Goal: Task Accomplishment & Management: Manage account settings

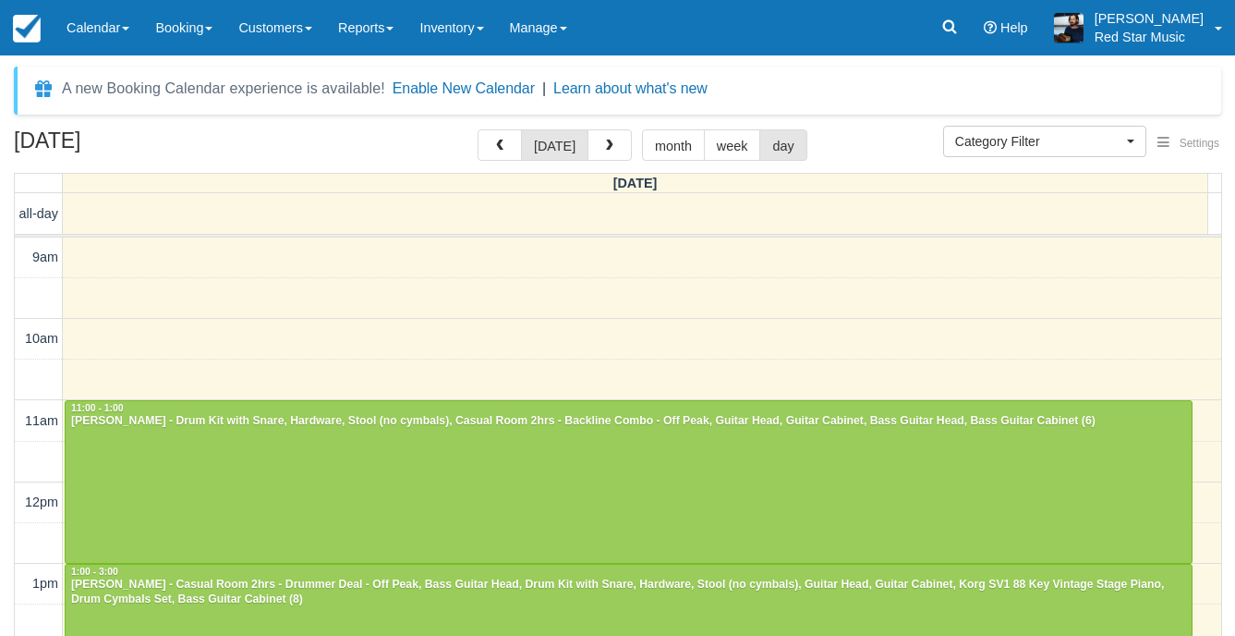
select select
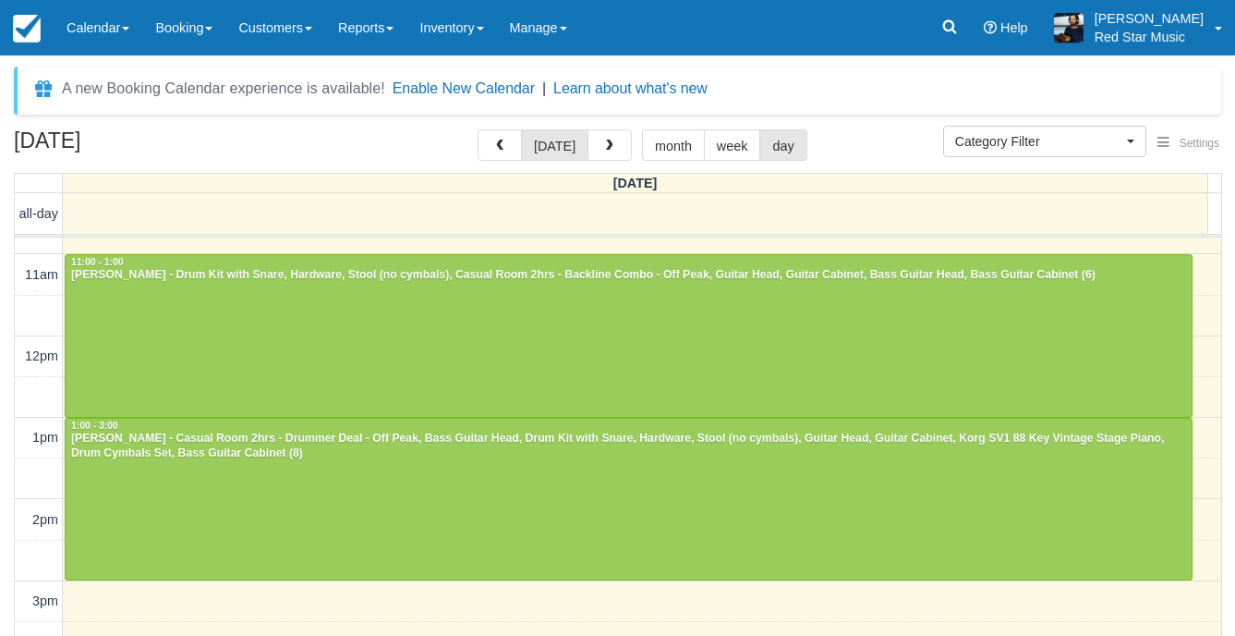
scroll to position [238, 0]
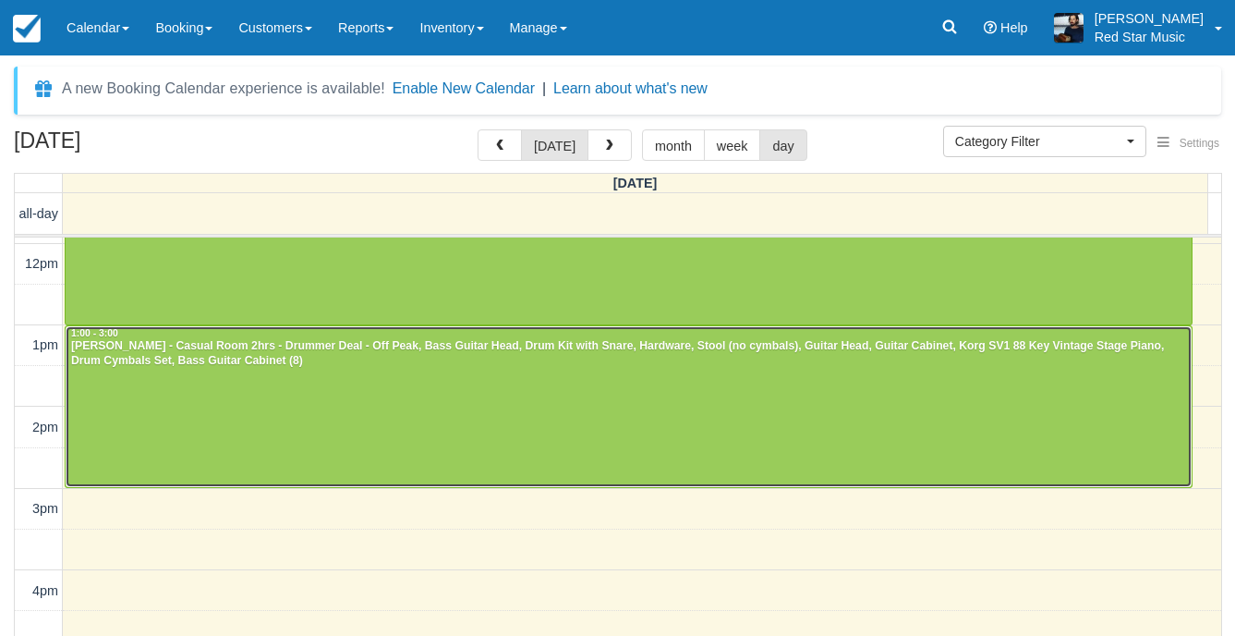
click at [357, 438] on div at bounding box center [629, 407] width 1126 height 162
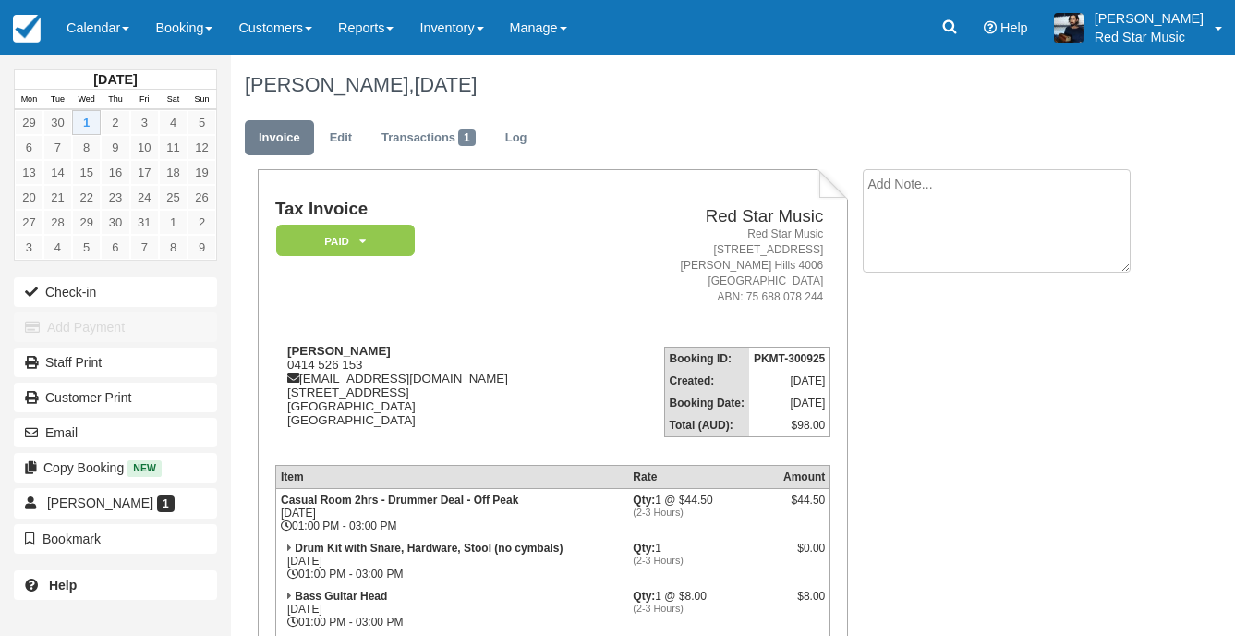
click at [933, 170] on textarea at bounding box center [997, 220] width 268 height 103
type textarea "3"
click at [903, 303] on button "Create" at bounding box center [904, 293] width 83 height 31
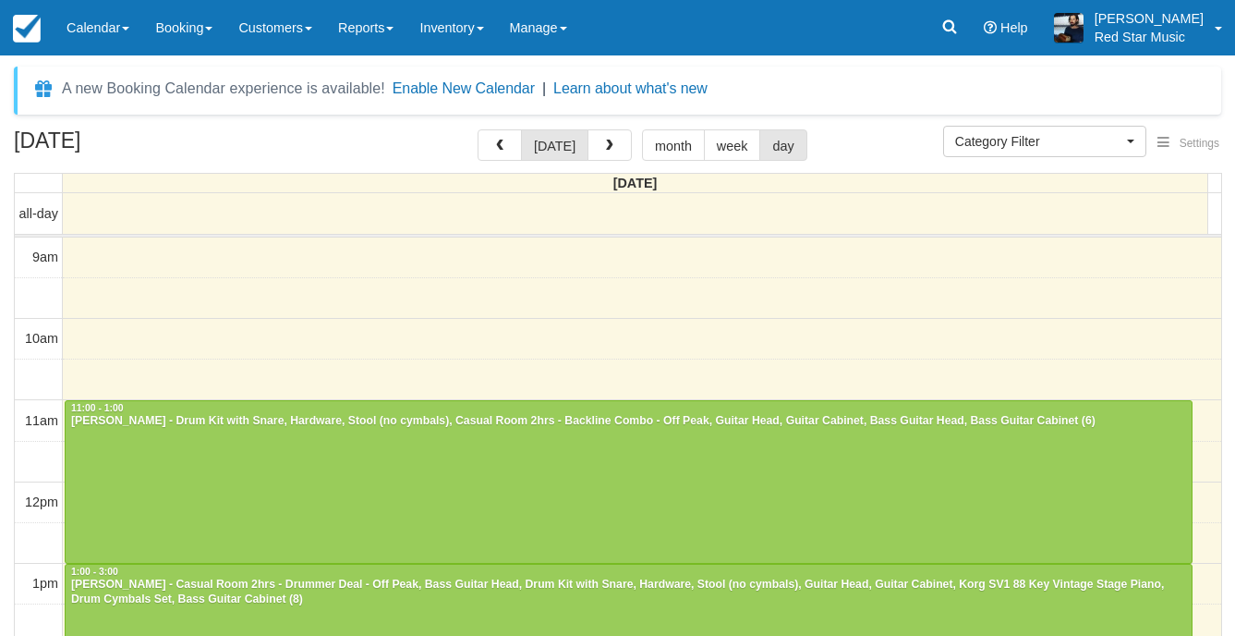
select select
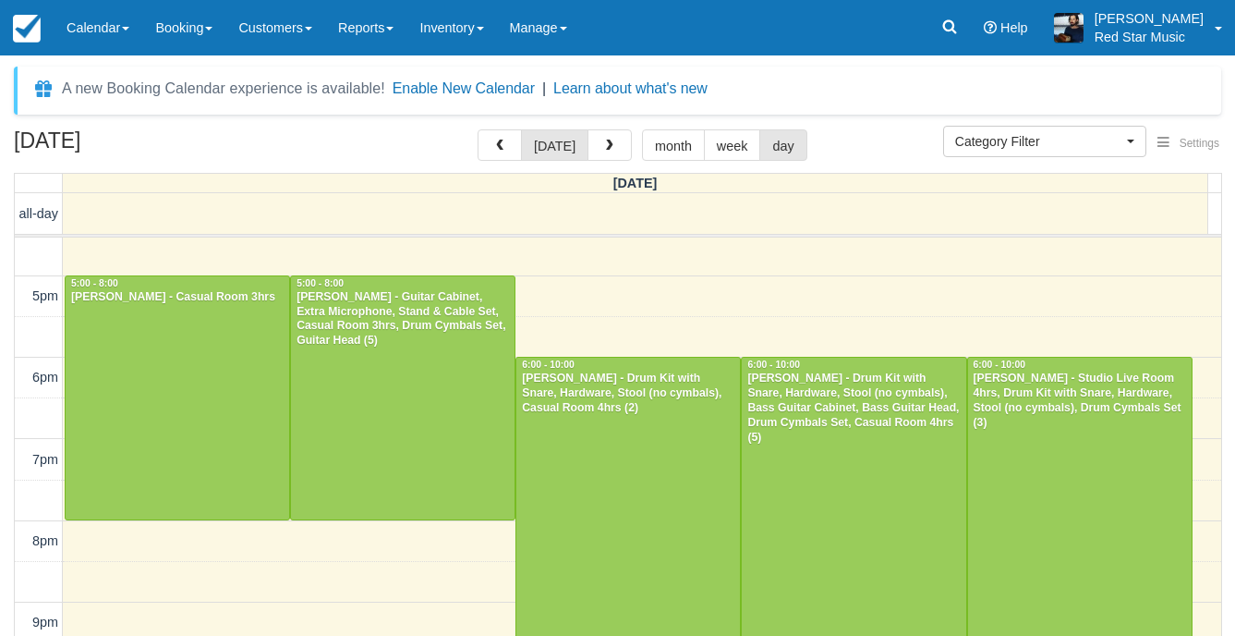
scroll to position [617, 0]
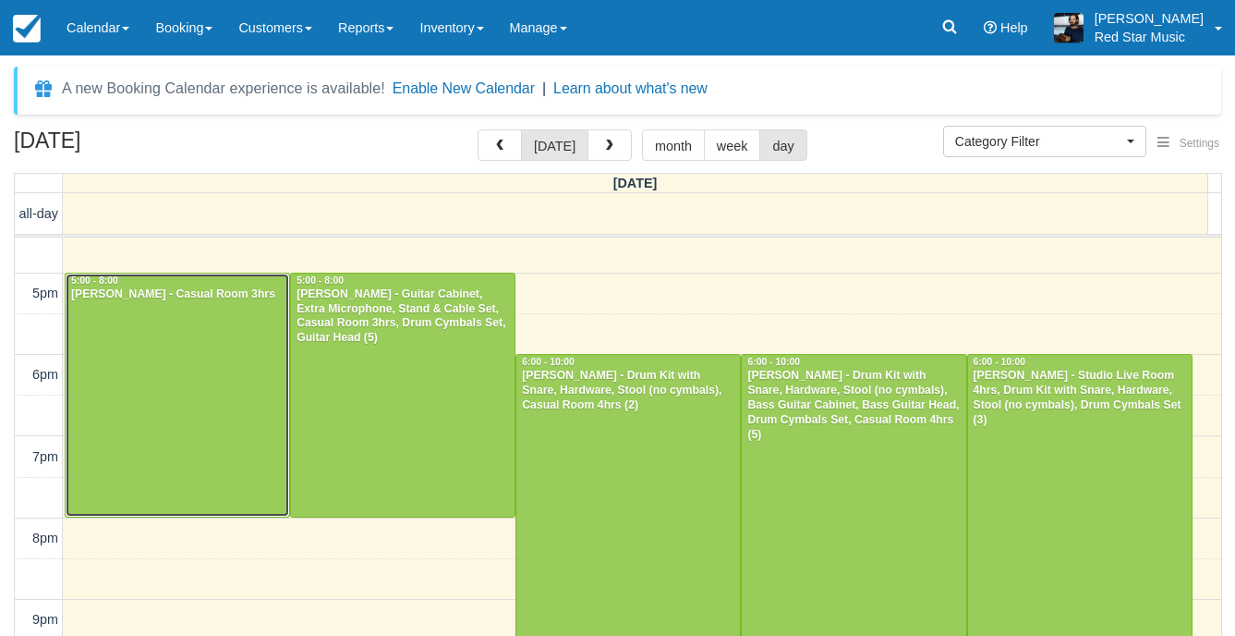
click at [165, 355] on div at bounding box center [178, 394] width 224 height 243
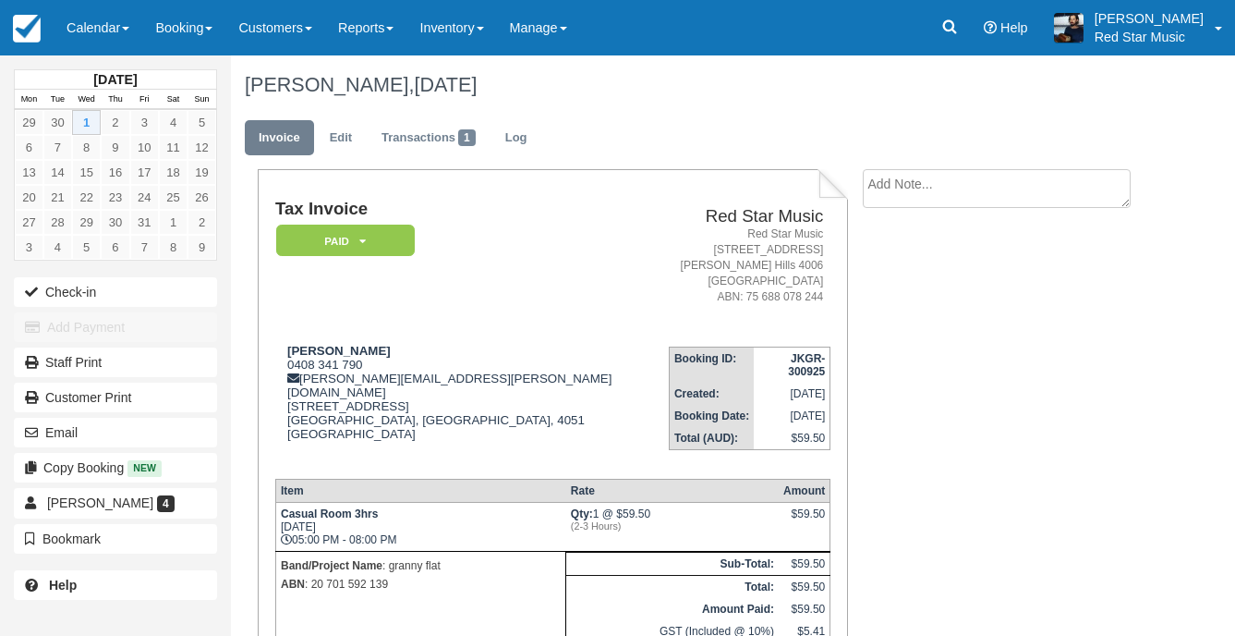
click at [997, 191] on textarea at bounding box center [997, 188] width 268 height 39
type textarea "1"
drag, startPoint x: 910, startPoint y: 292, endPoint x: 893, endPoint y: 301, distance: 19.0
click at [909, 292] on button "Create" at bounding box center [904, 293] width 83 height 31
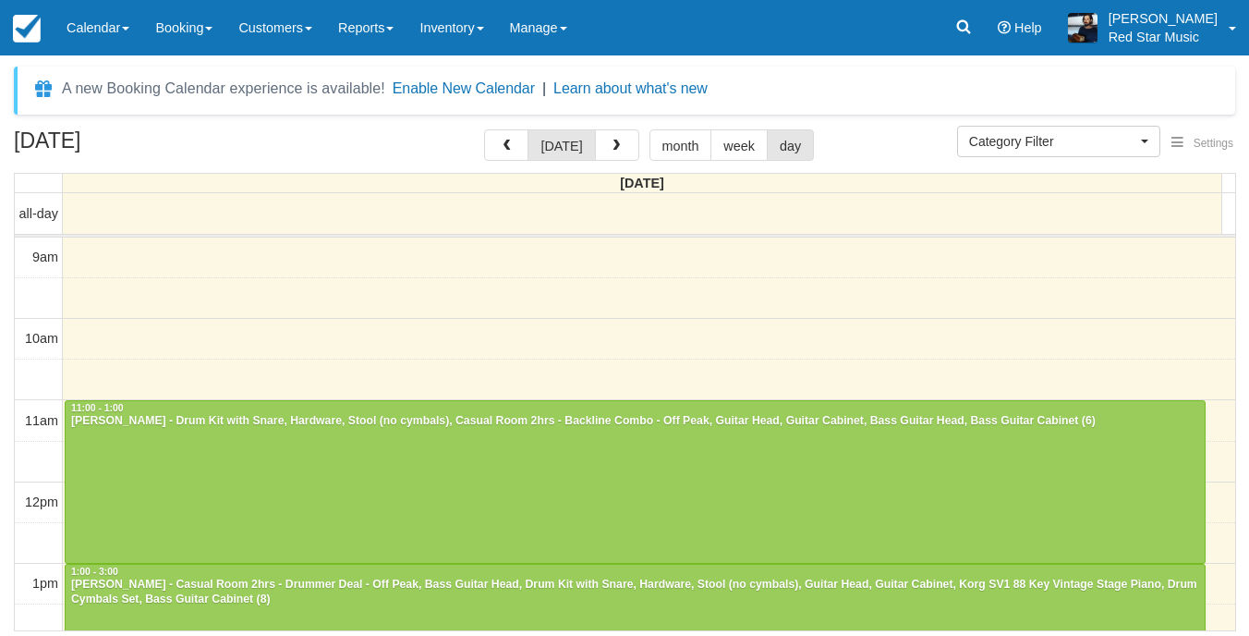
select select
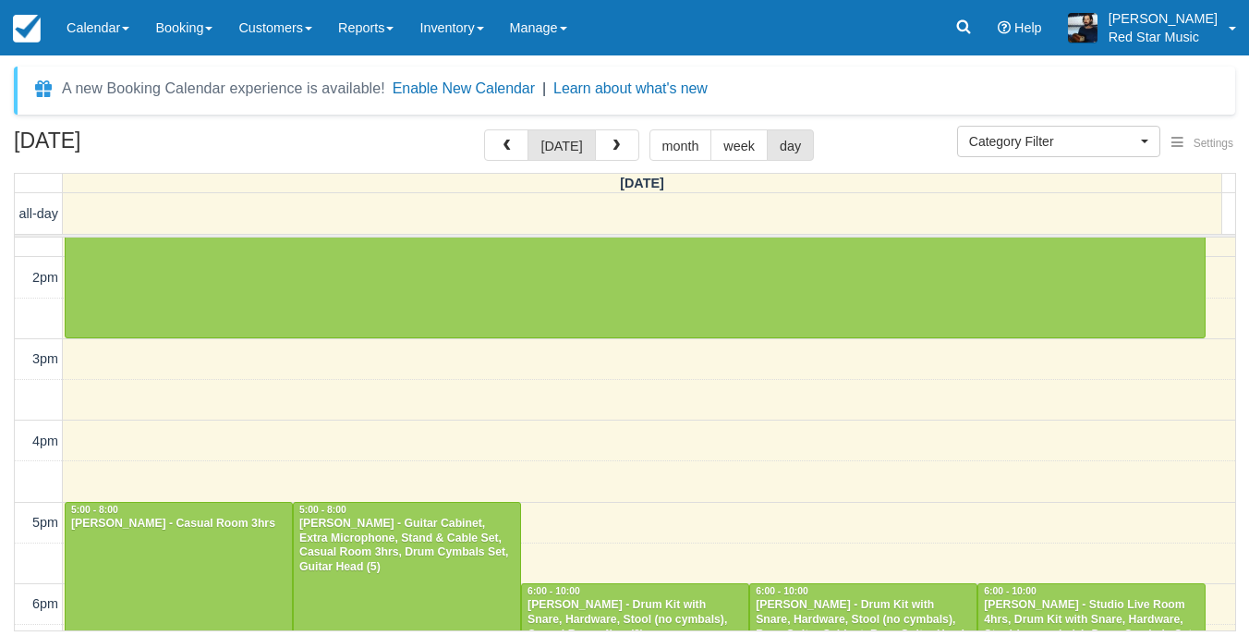
scroll to position [570, 0]
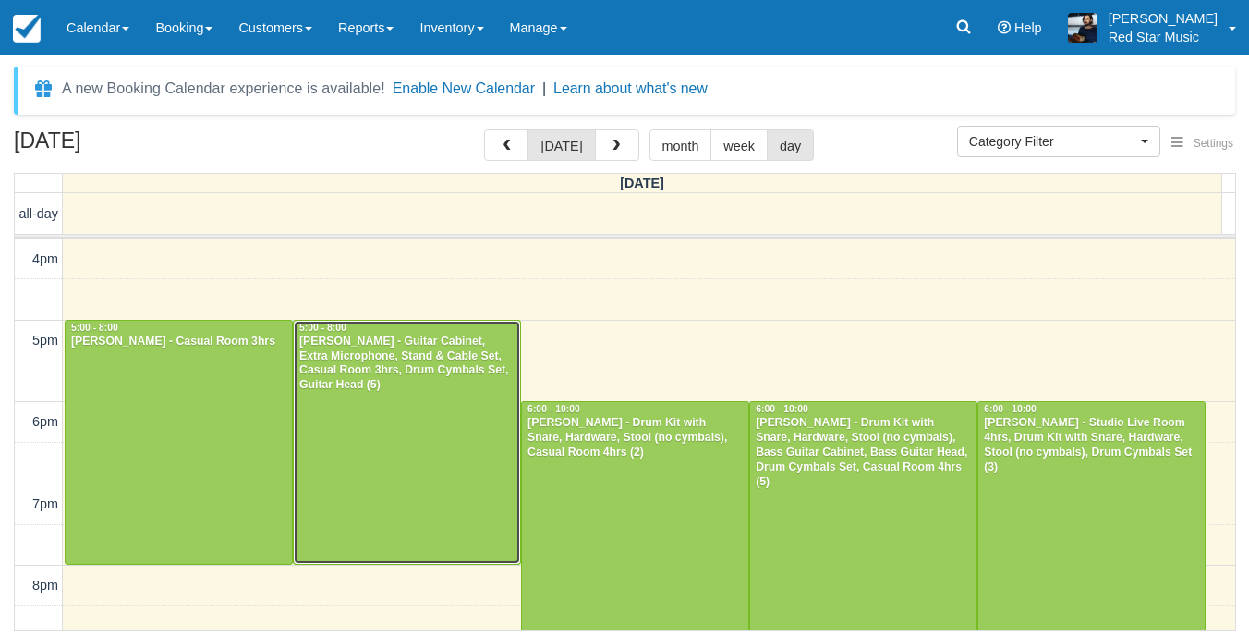
click at [459, 457] on div at bounding box center [407, 442] width 226 height 243
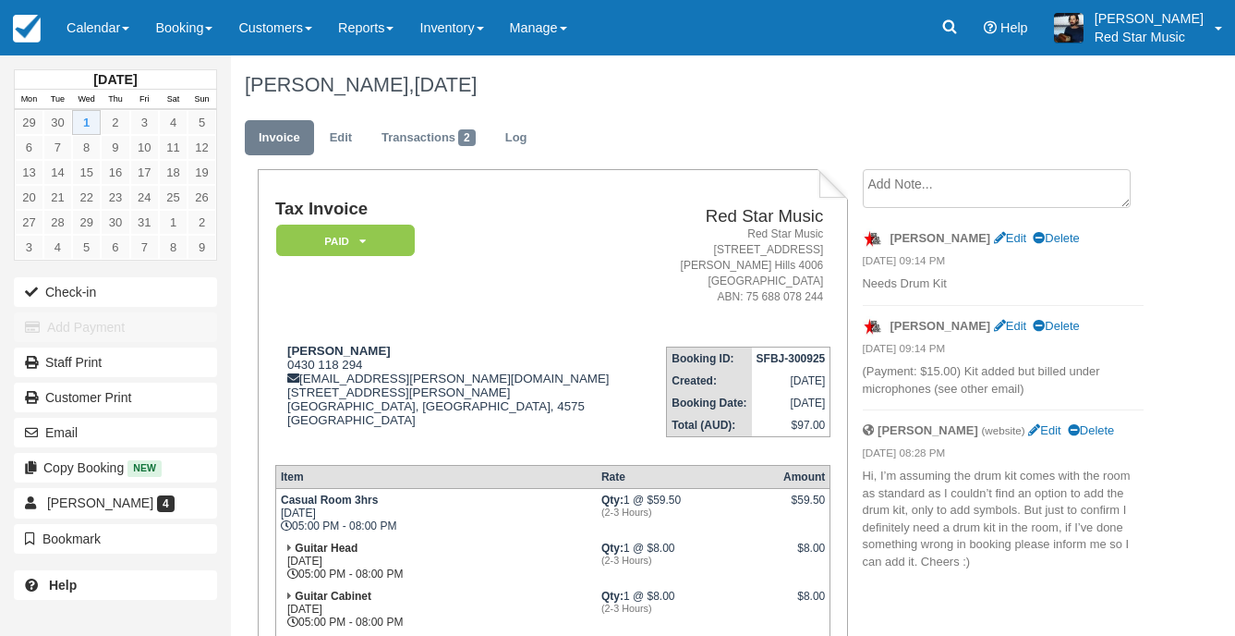
click at [966, 178] on textarea at bounding box center [997, 188] width 268 height 39
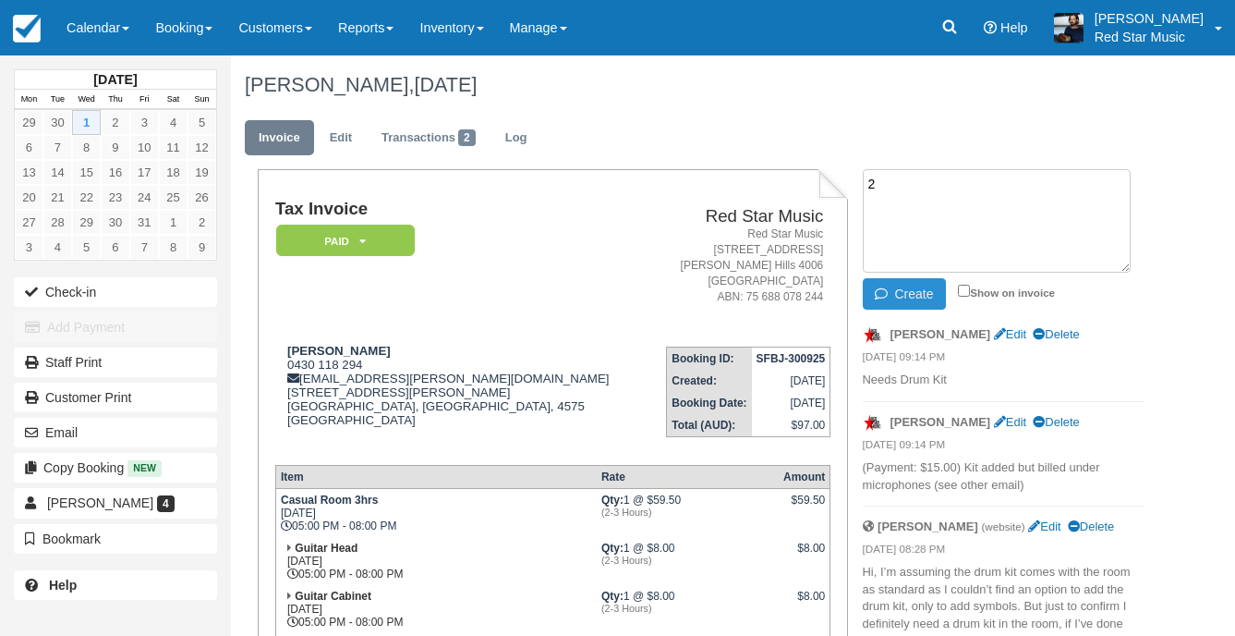
type textarea "2"
click at [914, 283] on button "Create" at bounding box center [904, 293] width 83 height 31
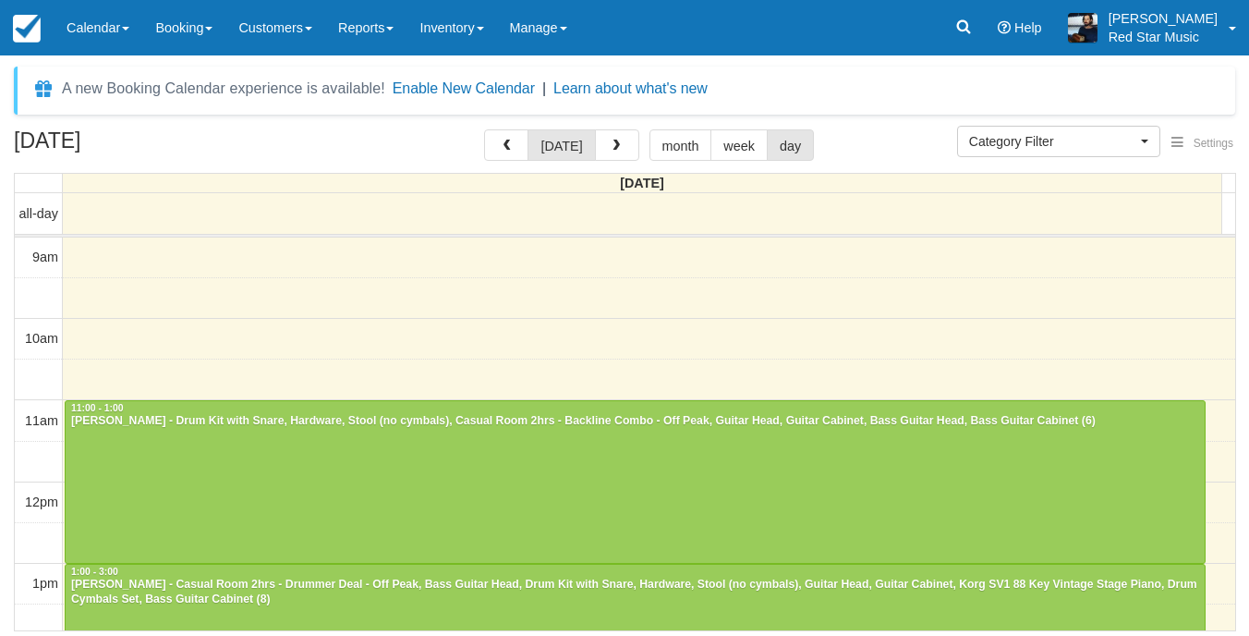
select select
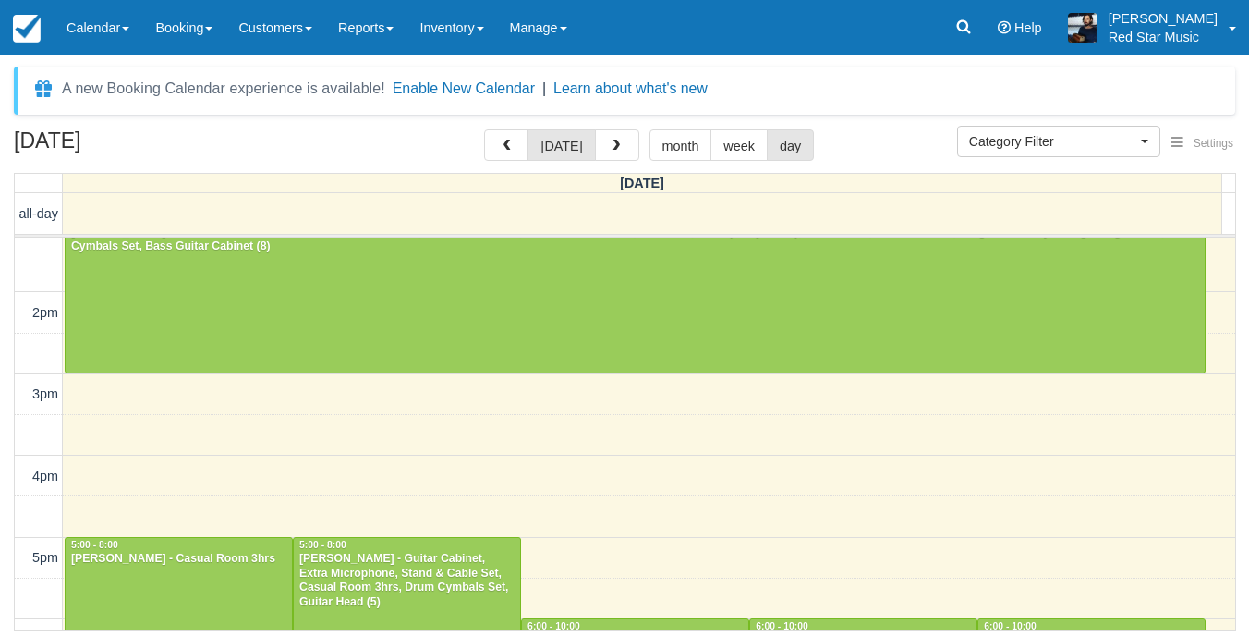
scroll to position [570, 0]
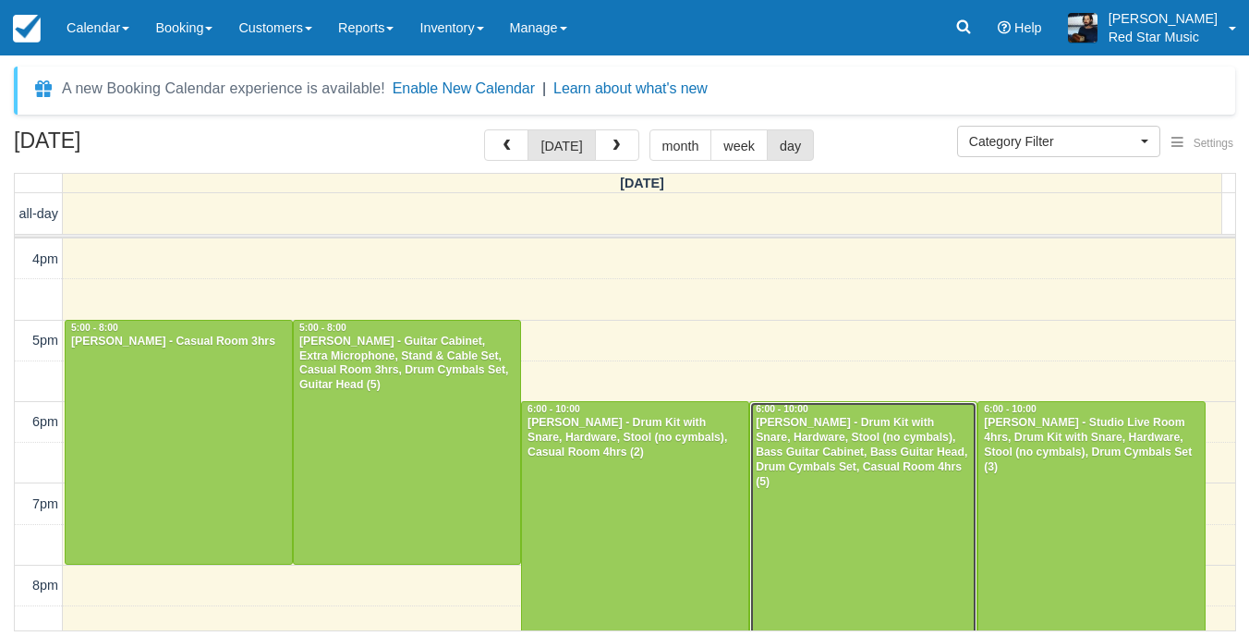
click at [841, 487] on div "[PERSON_NAME] - Drum Kit with Snare, Hardware, Stool (no cymbals), Bass Guitar …" at bounding box center [863, 452] width 217 height 73
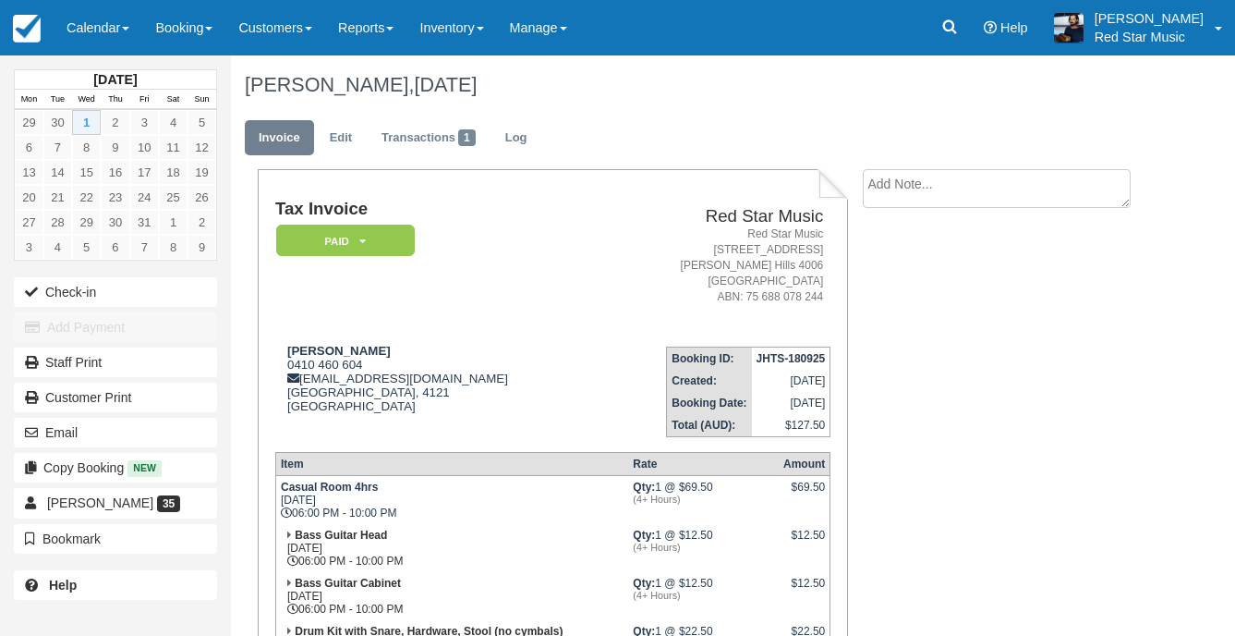
click at [1001, 177] on textarea at bounding box center [997, 188] width 268 height 39
type textarea "3"
click at [896, 300] on button "Create" at bounding box center [904, 293] width 83 height 31
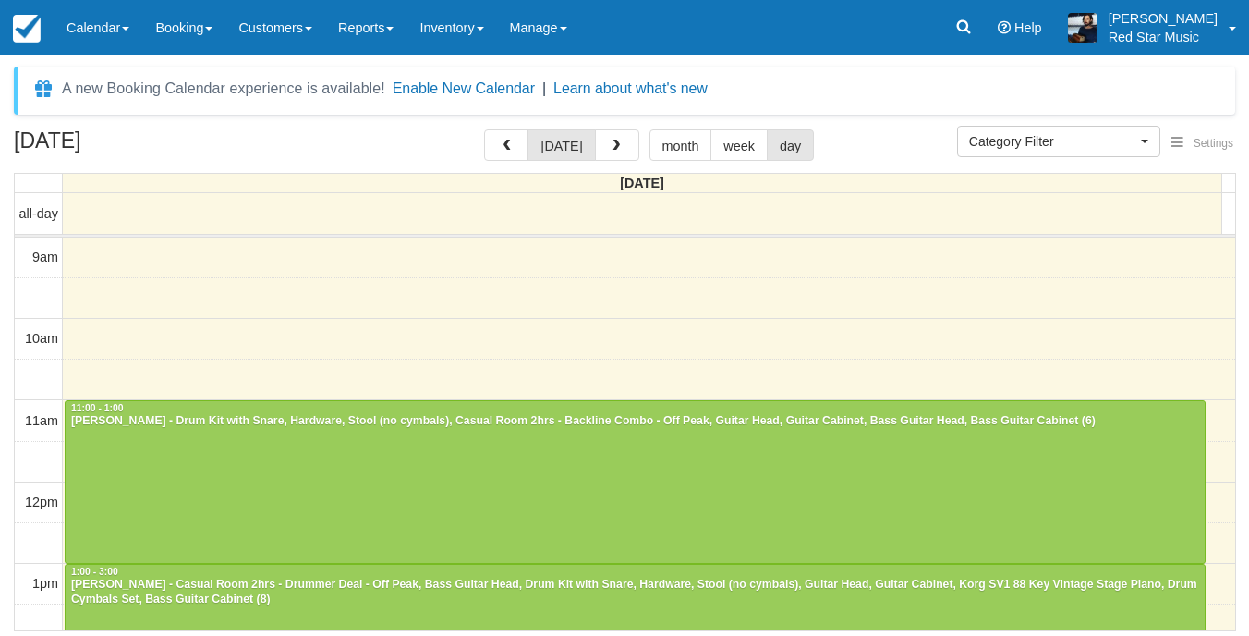
select select
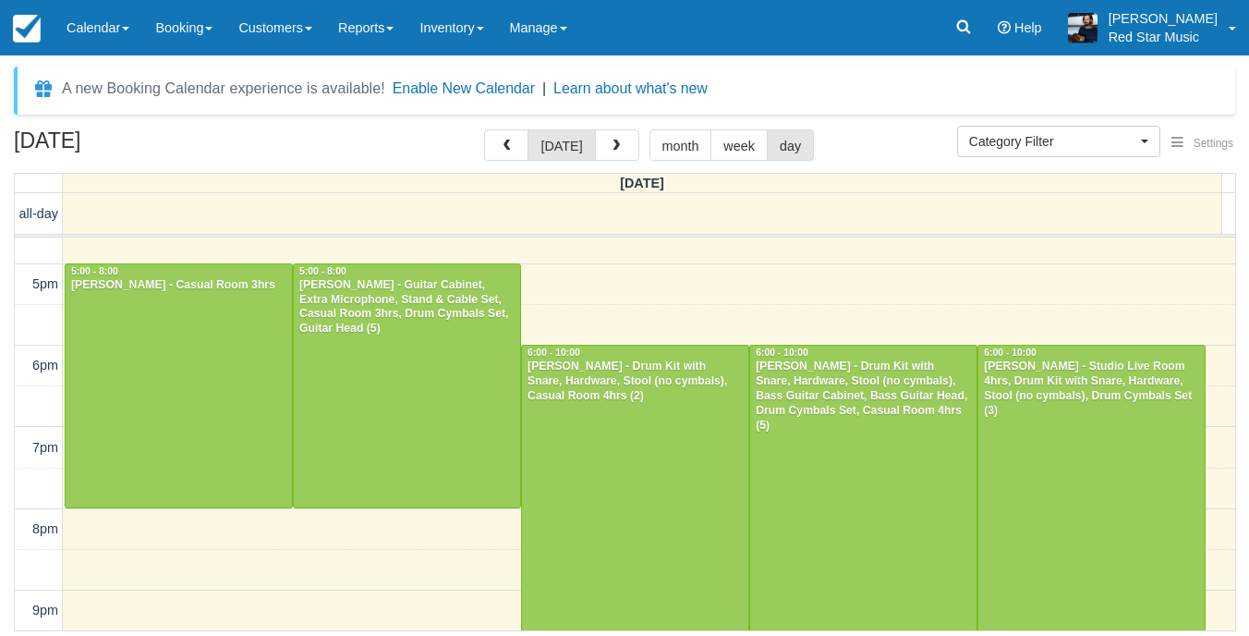
scroll to position [667, 0]
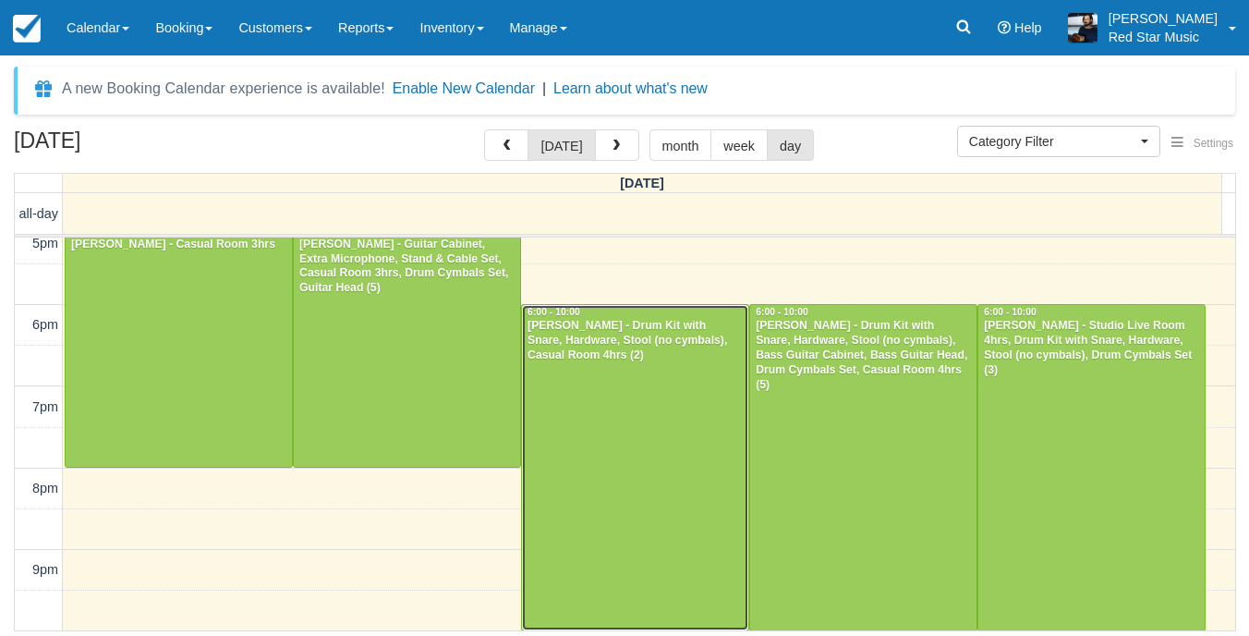
click at [617, 375] on div at bounding box center [635, 467] width 226 height 324
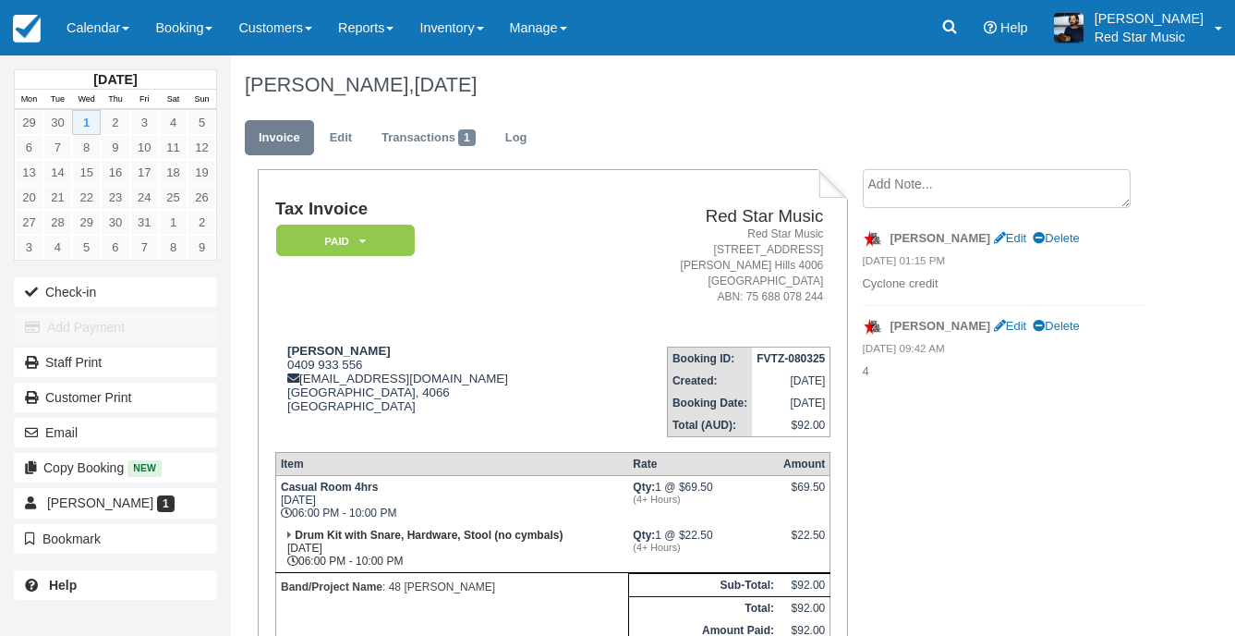
click at [941, 189] on textarea at bounding box center [997, 188] width 268 height 39
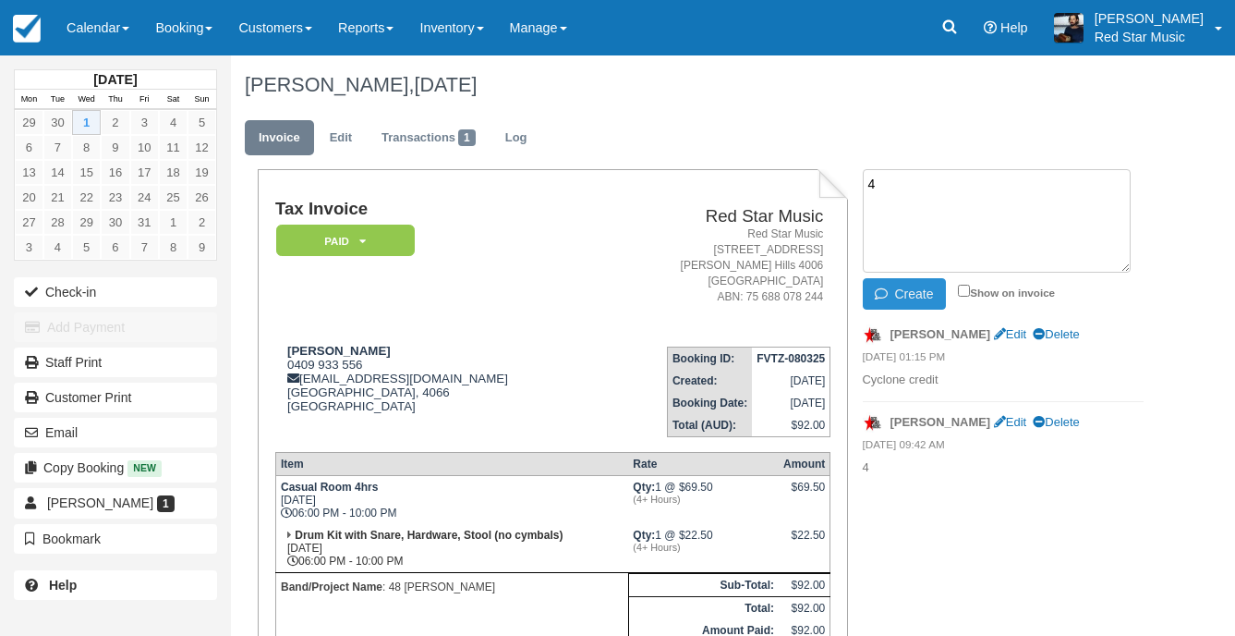
type textarea "4"
click at [901, 280] on button "Create" at bounding box center [904, 293] width 83 height 31
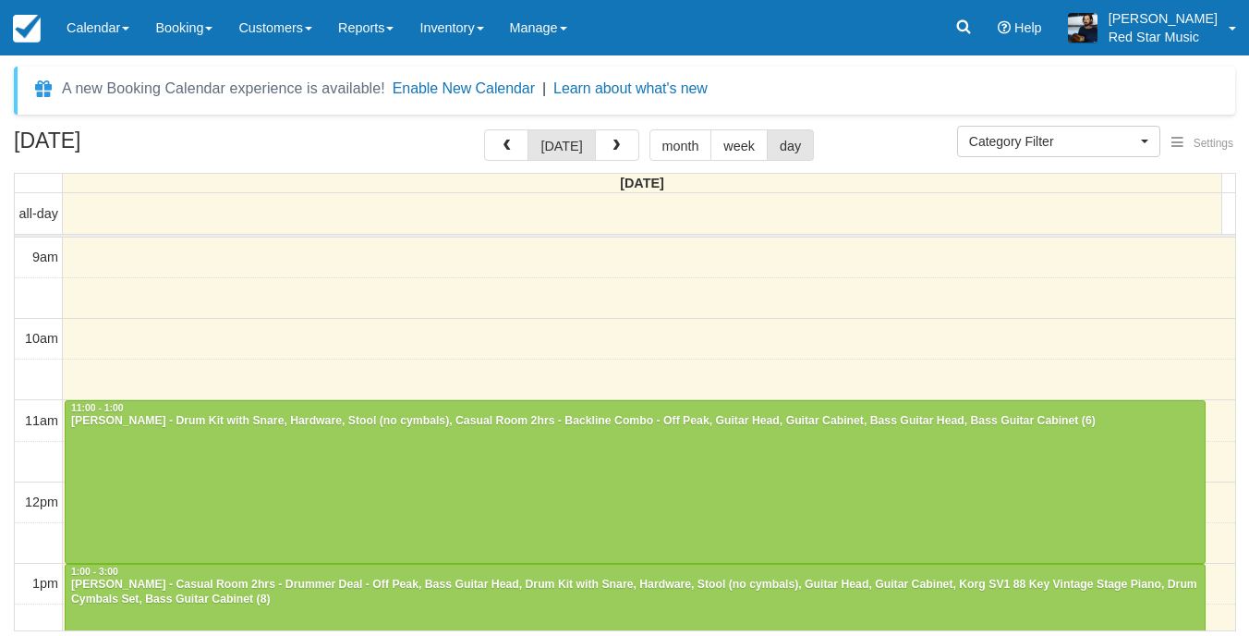
select select
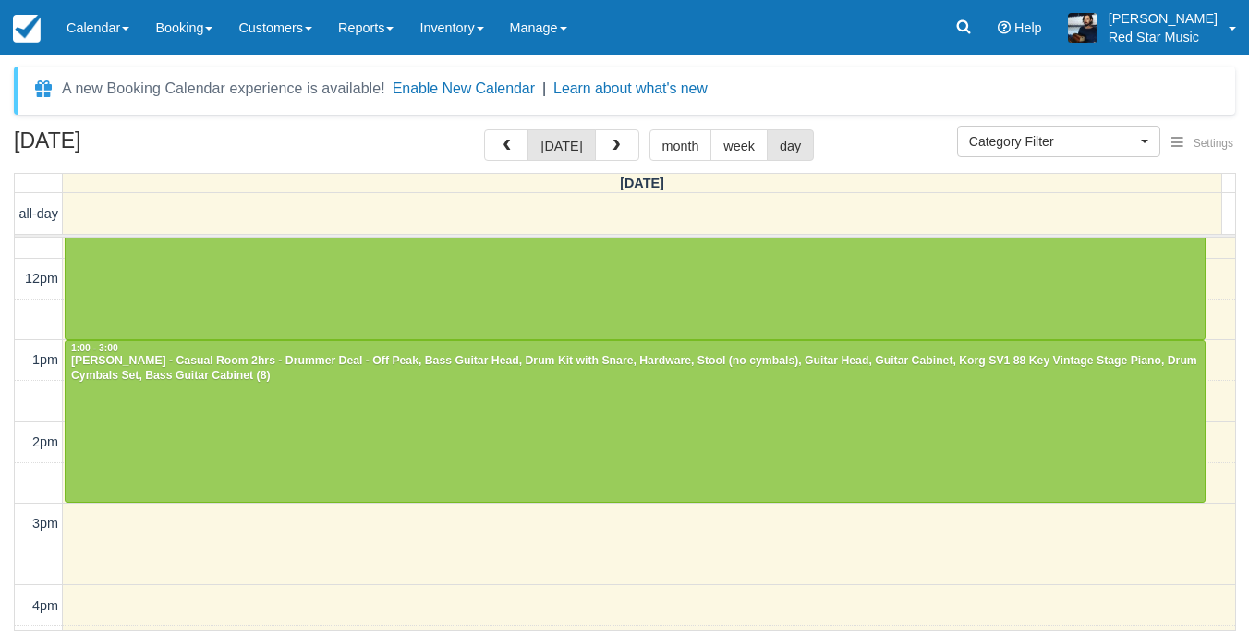
scroll to position [205, 0]
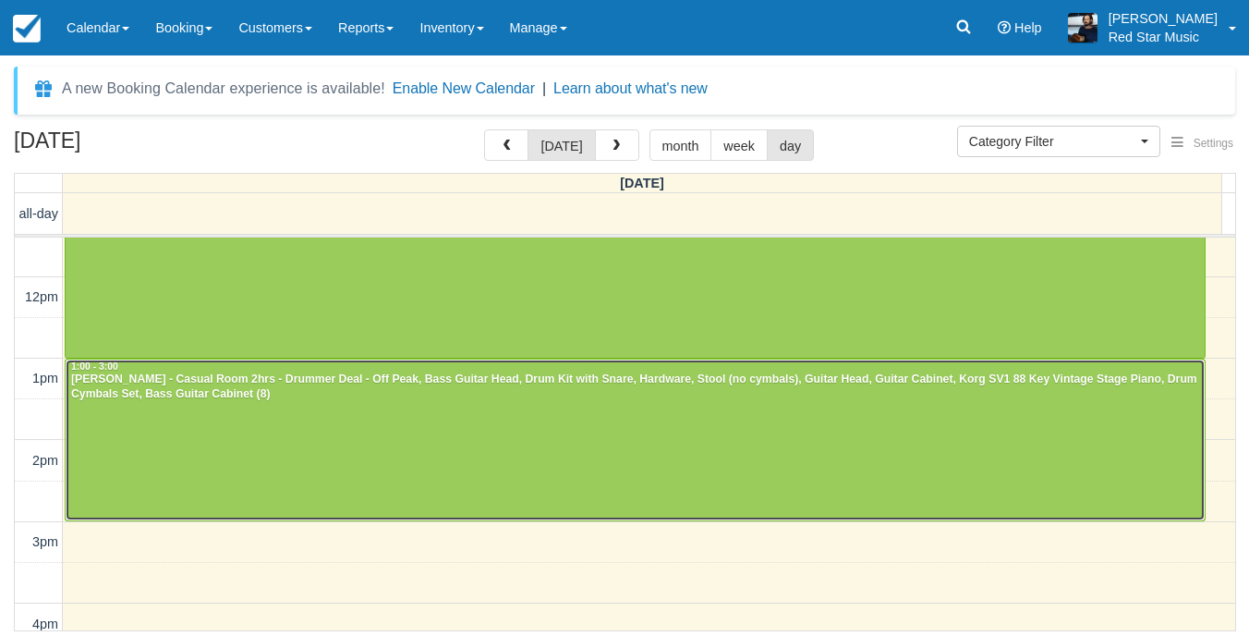
click at [521, 403] on div at bounding box center [635, 440] width 1139 height 162
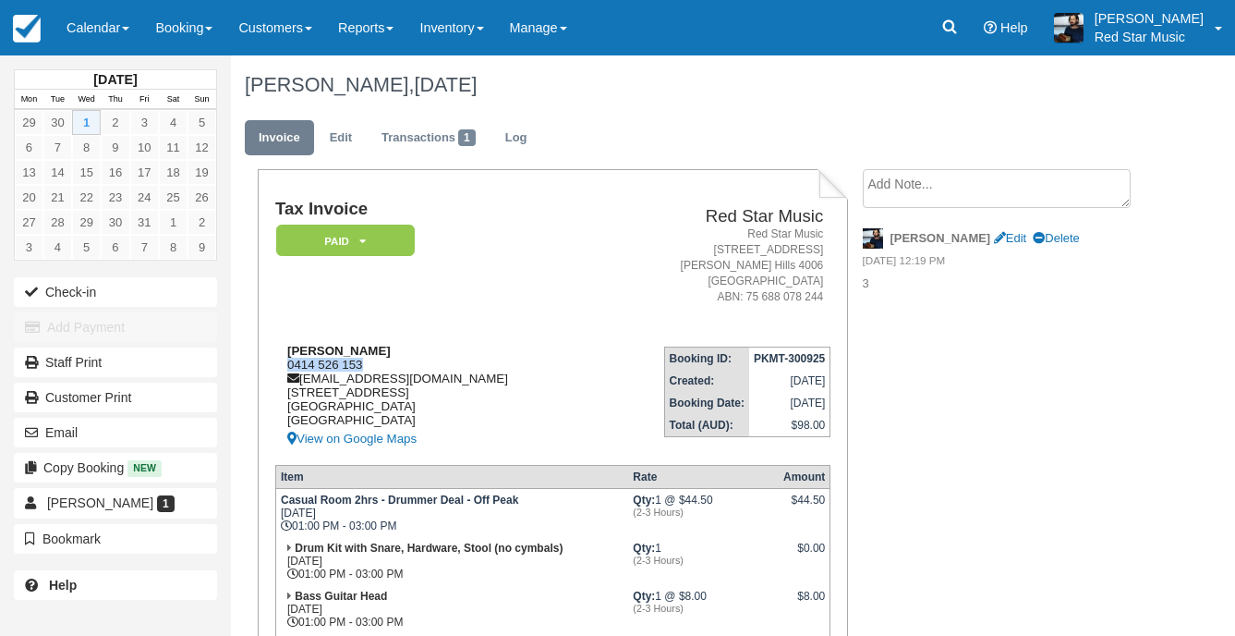
drag, startPoint x: 370, startPoint y: 359, endPoint x: 284, endPoint y: 358, distance: 85.9
click at [284, 358] on div "[PERSON_NAME] 0414 526 153 [EMAIL_ADDRESS][DOMAIN_NAME] [STREET_ADDRESS] View o…" at bounding box center [436, 397] width 323 height 106
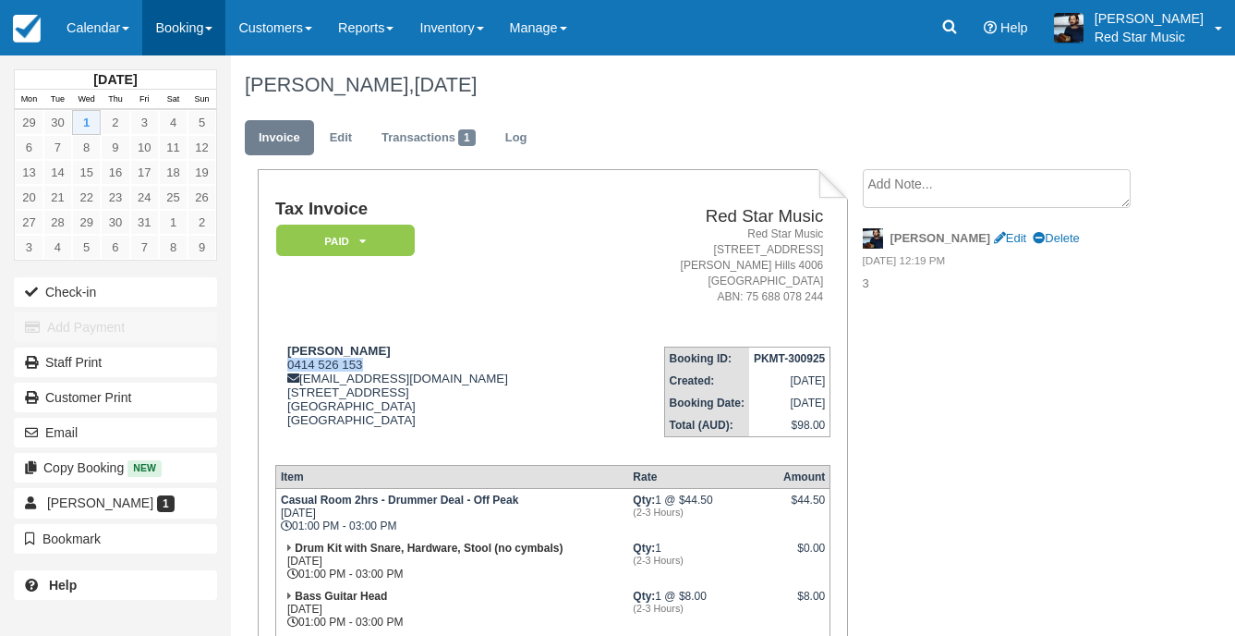
copy div "0414 526 153"
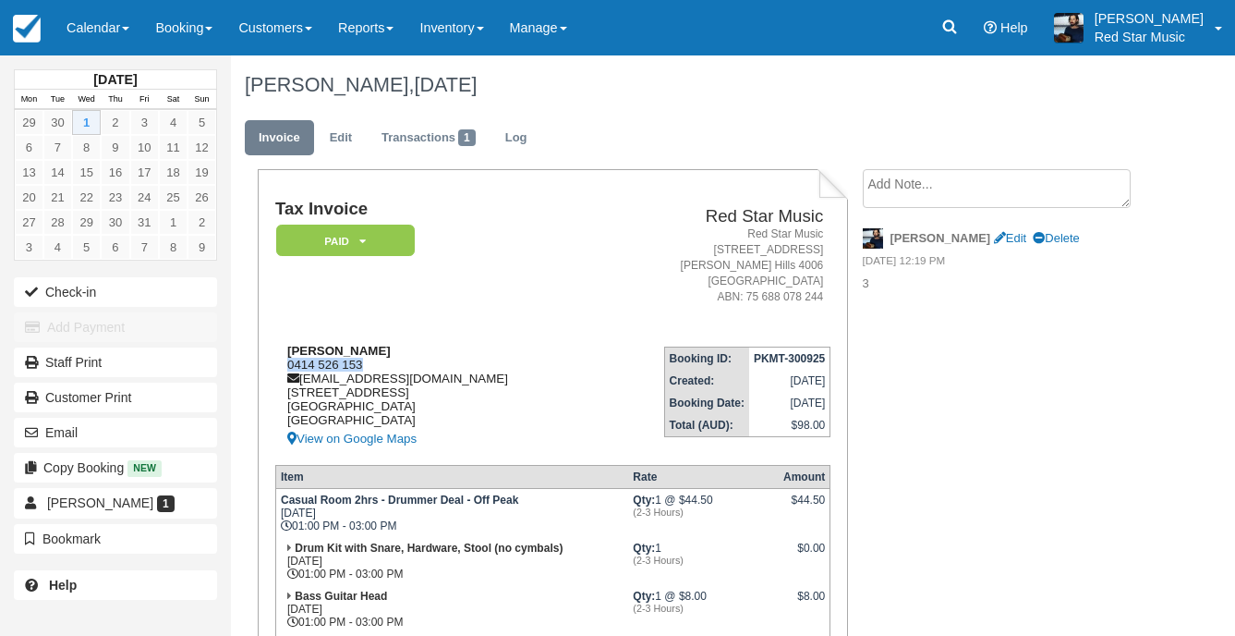
copy div "0414 526 153"
